Goal: Task Accomplishment & Management: Manage account settings

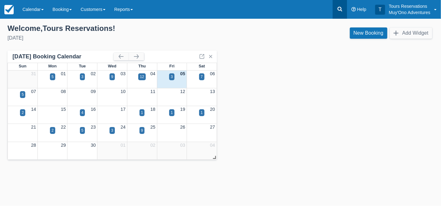
click at [341, 10] on icon at bounding box center [340, 9] width 5 height 5
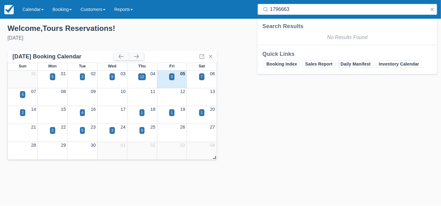
type input "1796663"
click at [431, 10] on button "button" at bounding box center [432, 9] width 7 height 7
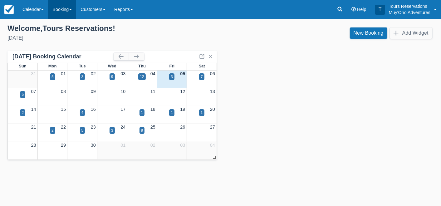
click at [66, 10] on link "Booking" at bounding box center [62, 9] width 28 height 19
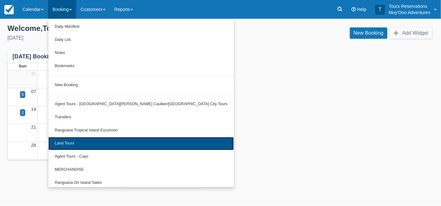
click at [104, 145] on link "Land Tours" at bounding box center [140, 143] width 185 height 13
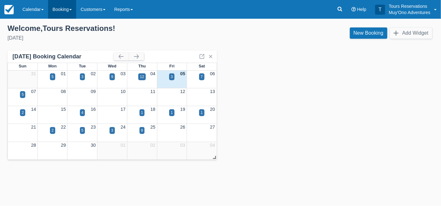
click at [54, 7] on link "Booking" at bounding box center [62, 9] width 28 height 19
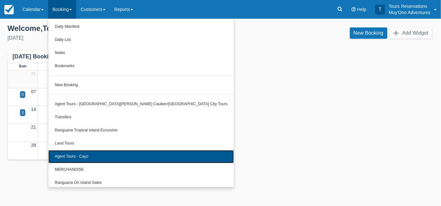
click at [92, 156] on link "Agent Tours - Cayo" at bounding box center [140, 156] width 185 height 13
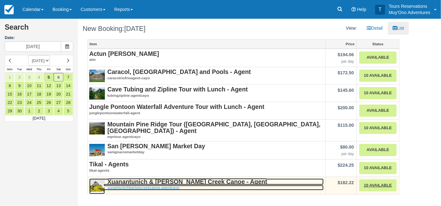
click at [169, 181] on strong "Xuanantunich & Barton Creek Canoe - Agent" at bounding box center [187, 181] width 160 height 7
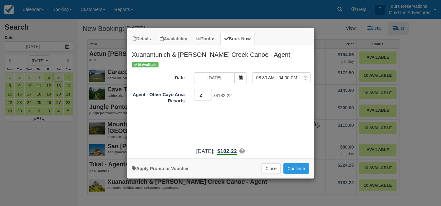
click at [209, 92] on input "2" at bounding box center [203, 95] width 18 height 11
click at [209, 92] on input "3" at bounding box center [203, 95] width 18 height 11
click at [209, 92] on input "4" at bounding box center [203, 95] width 18 height 11
click at [209, 92] on input "5" at bounding box center [203, 95] width 18 height 11
type input "6"
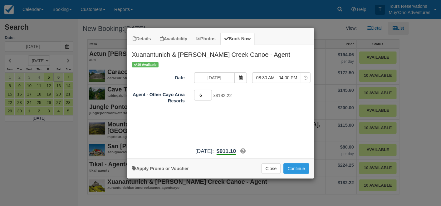
click at [209, 92] on input "6" at bounding box center [203, 95] width 18 height 11
click at [240, 74] on span "Item Modal" at bounding box center [240, 77] width 12 height 11
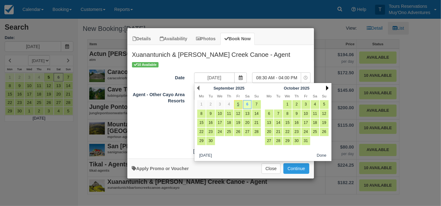
click at [328, 89] on link "Next" at bounding box center [327, 88] width 2 height 5
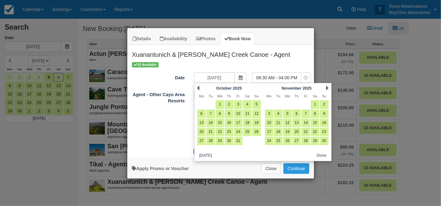
click at [328, 89] on link "Next" at bounding box center [327, 88] width 2 height 5
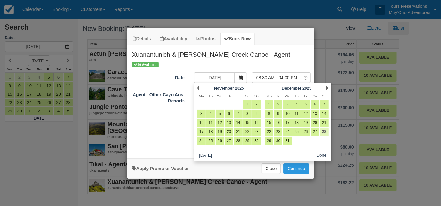
click at [324, 130] on link "28" at bounding box center [324, 132] width 8 height 8
type input "12/28/25"
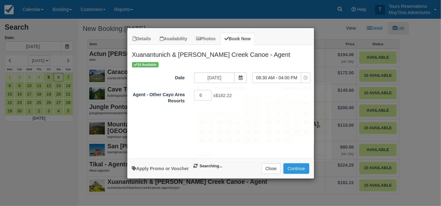
select select "0"
click at [295, 169] on button "Continue" at bounding box center [296, 168] width 26 height 11
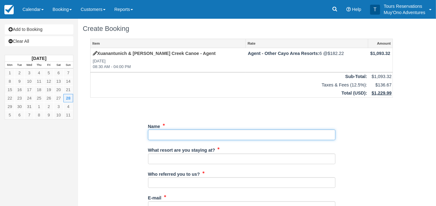
click at [192, 130] on input "Name" at bounding box center [241, 135] width 187 height 11
paste input "[PERSON_NAME]/[PERSON_NAME], [PERSON_NAME]/[PERSON_NAME]; [PERSON_NAME]/[PERSON…"
type input "[PERSON_NAME]/[PERSON_NAME], [PERSON_NAME]/[PERSON_NAME]; [PERSON_NAME]/[PERSON…"
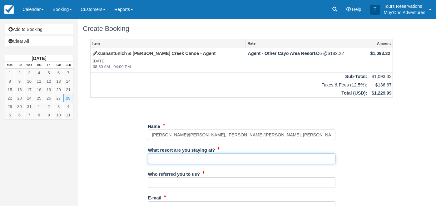
click at [187, 161] on input "What resort are you staying at?" at bounding box center [241, 159] width 187 height 11
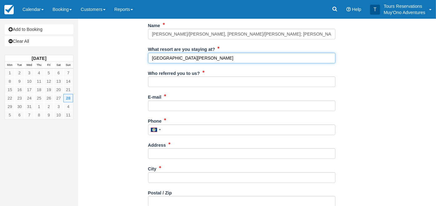
scroll to position [104, 0]
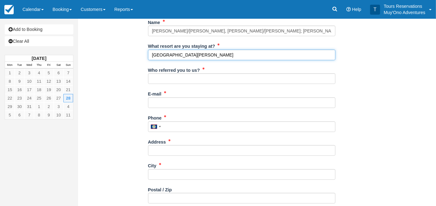
type input "San Ignacio Resort Hotel"
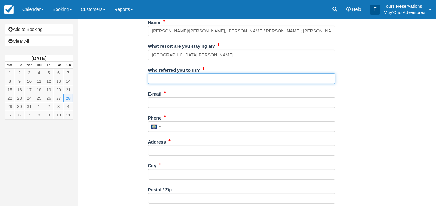
click at [172, 78] on input "Who referred you to us?" at bounding box center [241, 78] width 187 height 11
type input "Kelvin Ramnarace"
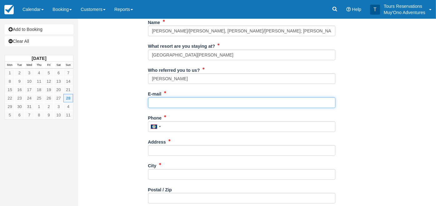
click at [172, 97] on input "E-mail" at bounding box center [241, 102] width 187 height 11
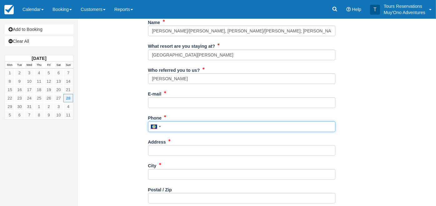
click at [189, 124] on input "Phone" at bounding box center [241, 126] width 187 height 11
type input "672-4741"
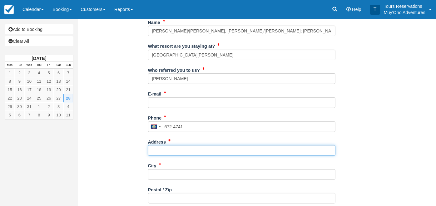
click at [186, 146] on input "Address" at bounding box center [241, 150] width 187 height 11
type input "[STREET_ADDRESS]"
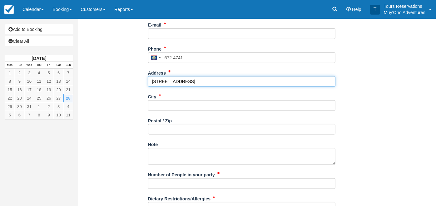
scroll to position [173, 0]
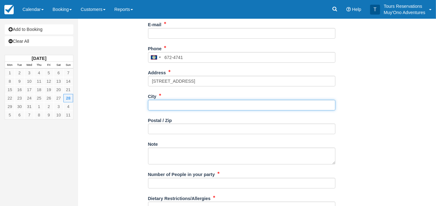
click at [181, 109] on input "City" at bounding box center [241, 105] width 187 height 11
type input "Belmopan"
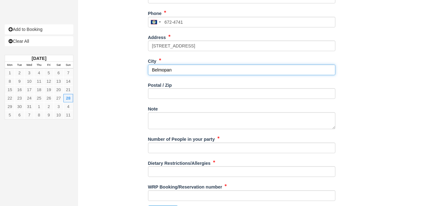
scroll to position [223, 0]
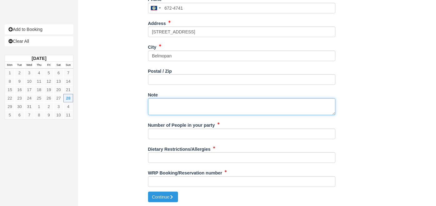
click at [177, 101] on textarea "Note" at bounding box center [241, 106] width 187 height 17
paste textarea "Tour Company: Authentic Travel Service Date: 28-Dec-25 Booking No: 1796663 Tour…"
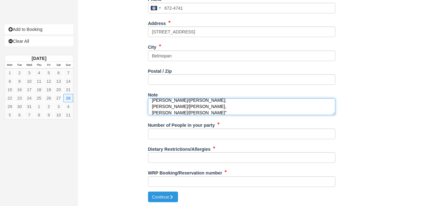
type textarea "Tour Company: Authentic Travel Service Date: 28-Dec-25 Booking No: 1796663 Tour…"
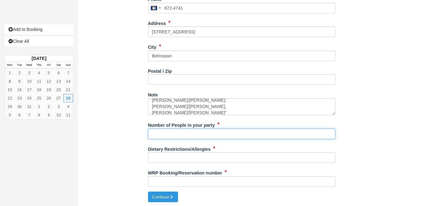
click at [171, 135] on input "Number of People in your party" at bounding box center [241, 134] width 187 height 11
type input "6"
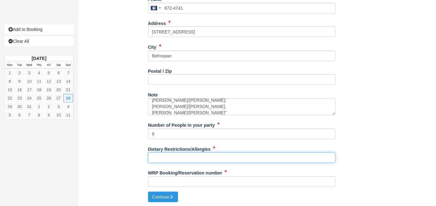
click at [170, 153] on input "Dietary Restrictions/Allergies" at bounding box center [241, 157] width 187 height 11
type input "NA"
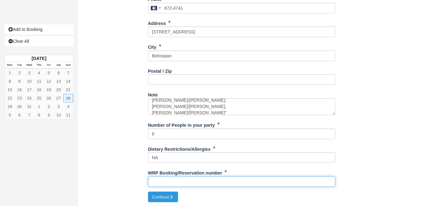
click at [182, 180] on input "WRP Booking/Reservation number" at bounding box center [241, 181] width 187 height 11
click at [199, 183] on input "WRP Booking/Reservation number" at bounding box center [241, 181] width 187 height 11
paste input "AVANTI 1796663"
type input "AVANTI 1796663"
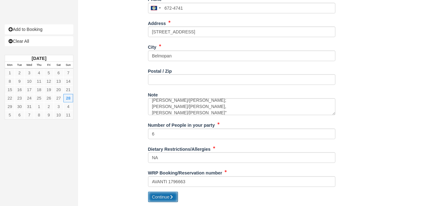
click at [155, 195] on button "Continue" at bounding box center [163, 197] width 30 height 11
type input "+5016724741"
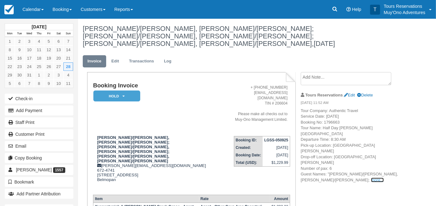
click at [371, 178] on link "more..." at bounding box center [377, 180] width 12 height 5
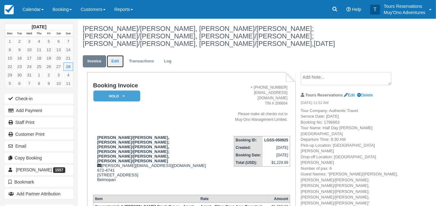
click at [113, 55] on link "Edit" at bounding box center [115, 61] width 17 height 12
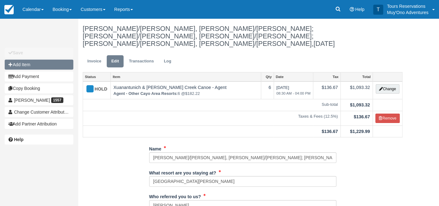
click at [28, 67] on button "Add Item" at bounding box center [39, 65] width 69 height 10
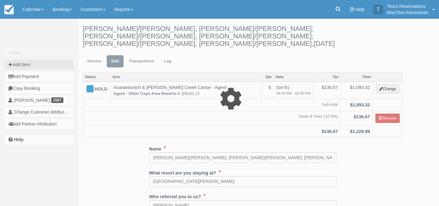
type input "0.00"
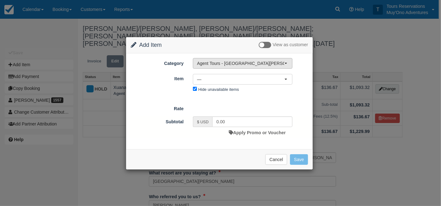
click at [215, 61] on span "Agent Tours - [GEOGRAPHIC_DATA][PERSON_NAME] Caulker/[GEOGRAPHIC_DATA] City Tou…" at bounding box center [240, 63] width 87 height 6
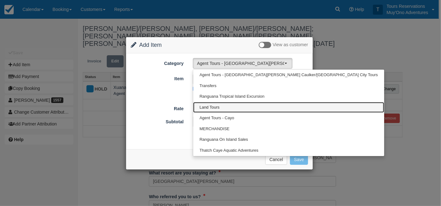
click at [215, 107] on span "Land Tours" at bounding box center [209, 108] width 20 height 6
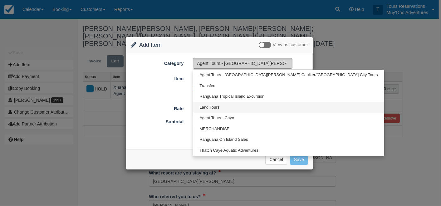
select select "15"
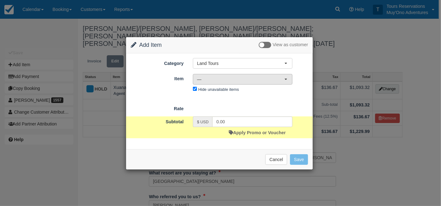
click at [256, 80] on span "—" at bounding box center [240, 79] width 87 height 6
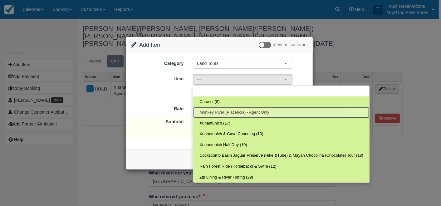
click at [224, 110] on span "Monkey River (Placencia) - Agent Only" at bounding box center [234, 113] width 70 height 6
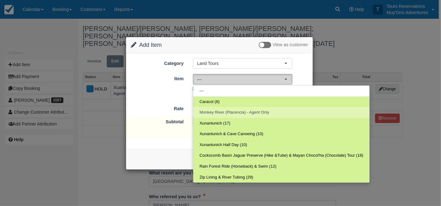
select select "286"
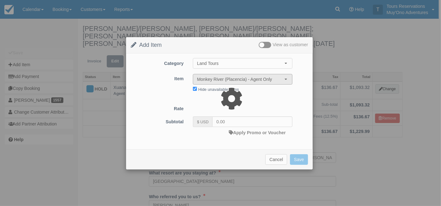
type input "113.89"
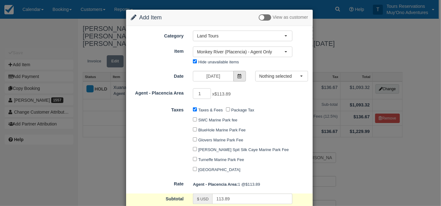
click at [238, 75] on icon at bounding box center [240, 76] width 4 height 4
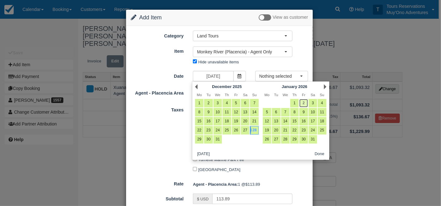
click at [302, 102] on link "2" at bounding box center [303, 103] width 8 height 8
type input "01/02/26"
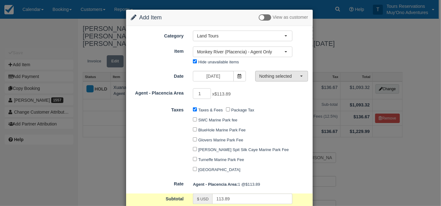
click at [285, 76] on span "Nothing selected" at bounding box center [279, 76] width 41 height 6
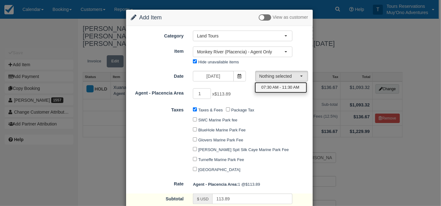
click at [268, 87] on span "07:30 AM - 11:30 AM" at bounding box center [281, 88] width 38 height 6
select select "0"
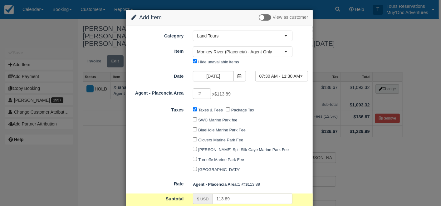
click at [207, 91] on input "2" at bounding box center [202, 93] width 18 height 11
click at [207, 91] on input "3" at bounding box center [202, 93] width 18 height 11
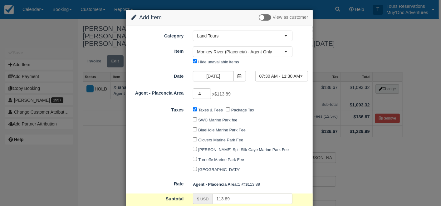
click at [207, 91] on input "4" at bounding box center [202, 93] width 18 height 11
click at [207, 91] on input "5" at bounding box center [202, 93] width 18 height 11
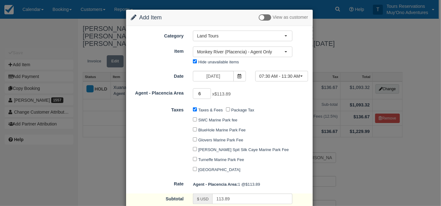
type input "6"
click at [207, 91] on input "6" at bounding box center [202, 93] width 18 height 11
type input "683.34"
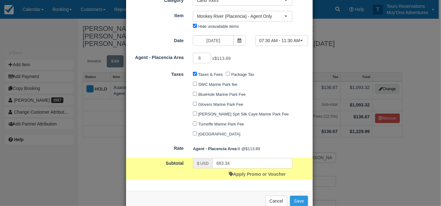
scroll to position [51, 0]
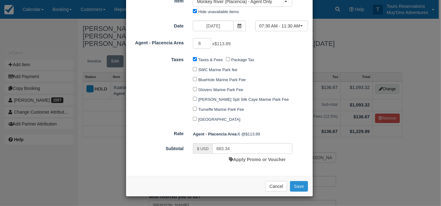
click at [296, 183] on button "Save" at bounding box center [299, 186] width 18 height 11
checkbox input "false"
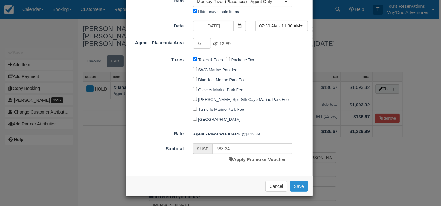
checkbox input "false"
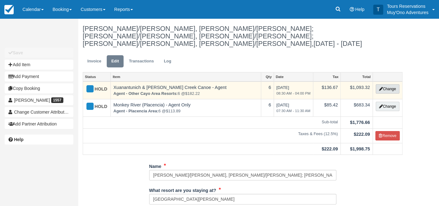
click at [385, 84] on button "Change" at bounding box center [388, 88] width 24 height 9
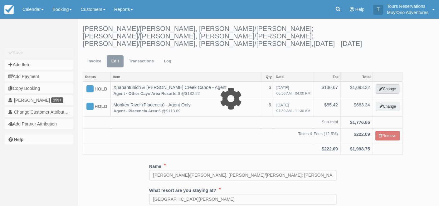
select select "62"
type input "1093.32"
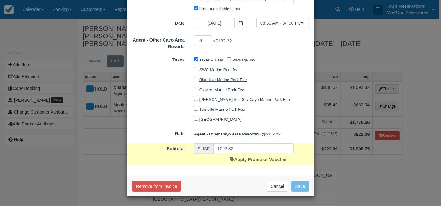
scroll to position [54, 0]
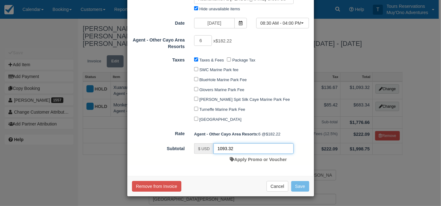
drag, startPoint x: 244, startPoint y: 149, endPoint x: 191, endPoint y: 149, distance: 53.1
click at [191, 149] on div "$ USD 1093.32 Apply Promo or Voucher" at bounding box center [243, 154] width 109 height 22
click at [195, 59] on input "Taxes & Fees" at bounding box center [196, 59] width 4 height 4
checkbox input "false"
type input "870.00"
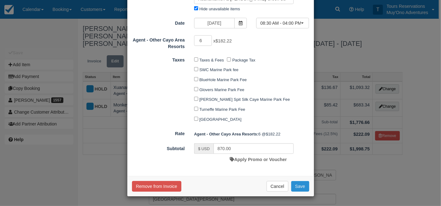
click at [296, 186] on button "Save" at bounding box center [300, 186] width 18 height 11
checkbox input "false"
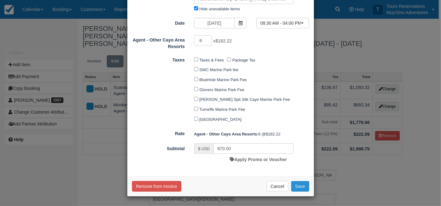
checkbox input "false"
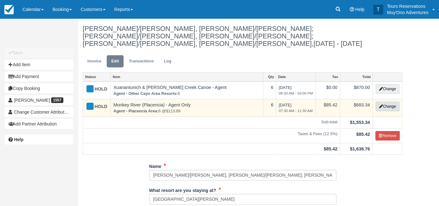
click at [390, 102] on button "Change" at bounding box center [388, 106] width 24 height 9
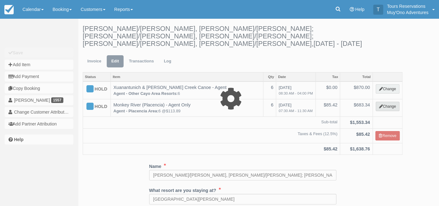
select select "15"
type input "683.34"
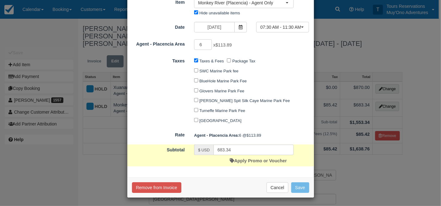
scroll to position [51, 0]
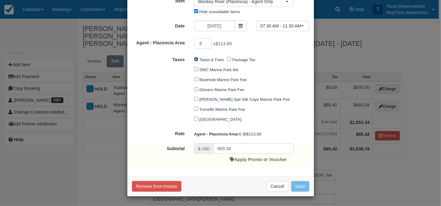
click at [197, 60] on input "Taxes & Fees" at bounding box center [196, 59] width 4 height 4
checkbox input "false"
drag, startPoint x: 242, startPoint y: 151, endPoint x: 209, endPoint y: 150, distance: 33.4
click at [209, 150] on div "$ USD 683.34" at bounding box center [244, 148] width 100 height 11
type input "780.00"
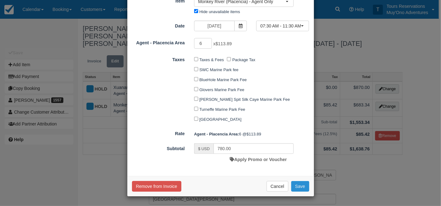
click at [300, 185] on button "Save" at bounding box center [300, 186] width 18 height 11
checkbox input "false"
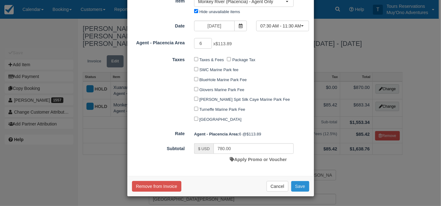
checkbox input "false"
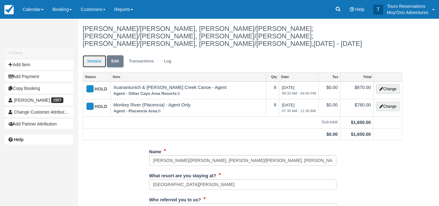
click at [91, 55] on link "Invoice" at bounding box center [94, 61] width 23 height 12
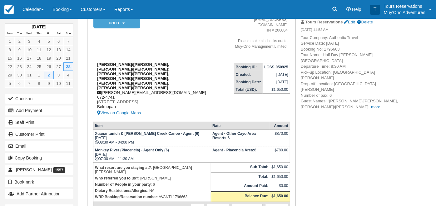
scroll to position [73, 0]
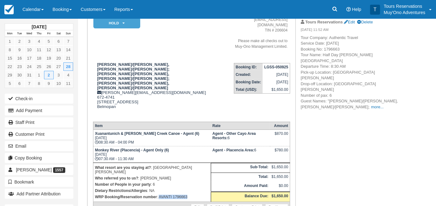
drag, startPoint x: 159, startPoint y: 161, endPoint x: 188, endPoint y: 160, distance: 29.1
click at [188, 194] on p "WRP Booking/Reservation number : AVANTI 1796663" at bounding box center [152, 197] width 114 height 6
copy p "AVANTI 1796663"
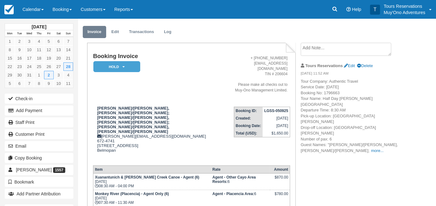
scroll to position [0, 0]
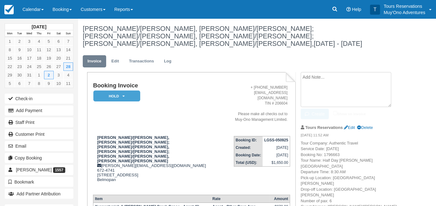
click at [319, 73] on textarea at bounding box center [346, 89] width 91 height 35
paste textarea "AVANTI 1796663"
type textarea "AVANTI 1796663"
click at [315, 109] on button "Create" at bounding box center [315, 114] width 28 height 11
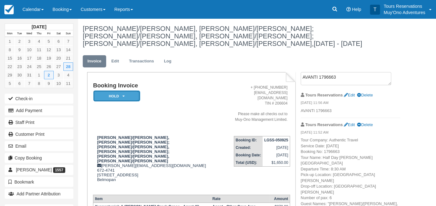
click at [120, 91] on em "HOLD" at bounding box center [116, 96] width 47 height 11
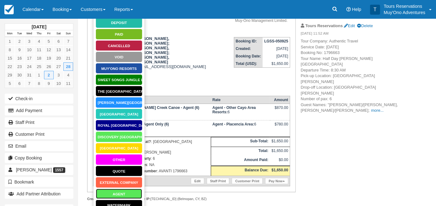
click at [115, 189] on link "AGENT" at bounding box center [119, 194] width 47 height 11
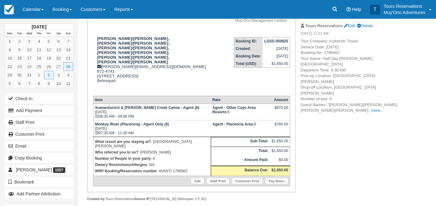
scroll to position [73, 0]
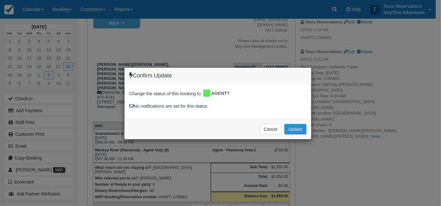
click at [292, 125] on button "Update" at bounding box center [295, 129] width 22 height 11
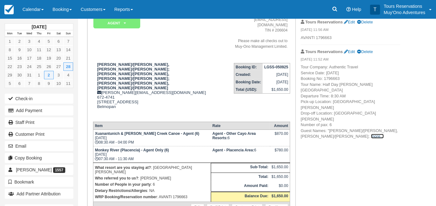
click at [371, 134] on link "more..." at bounding box center [377, 136] width 12 height 5
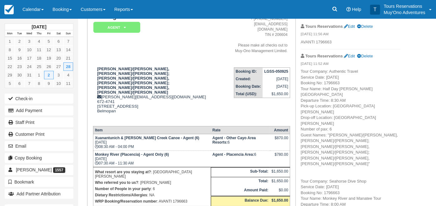
scroll to position [0, 0]
